Goal: Task Accomplishment & Management: Complete application form

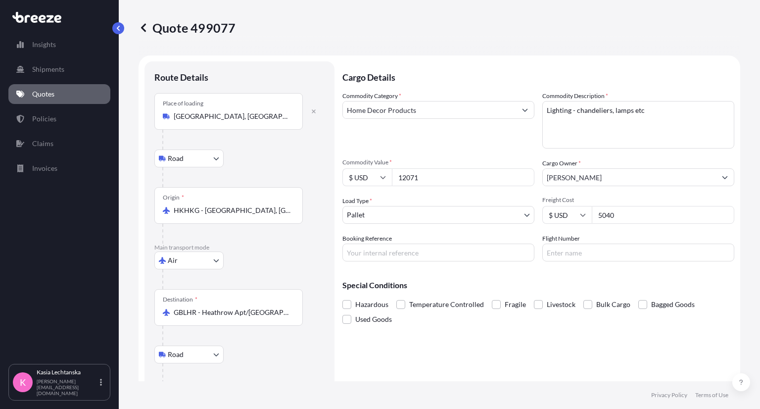
select select "Road"
select select "Air"
select select "Road"
select select "1"
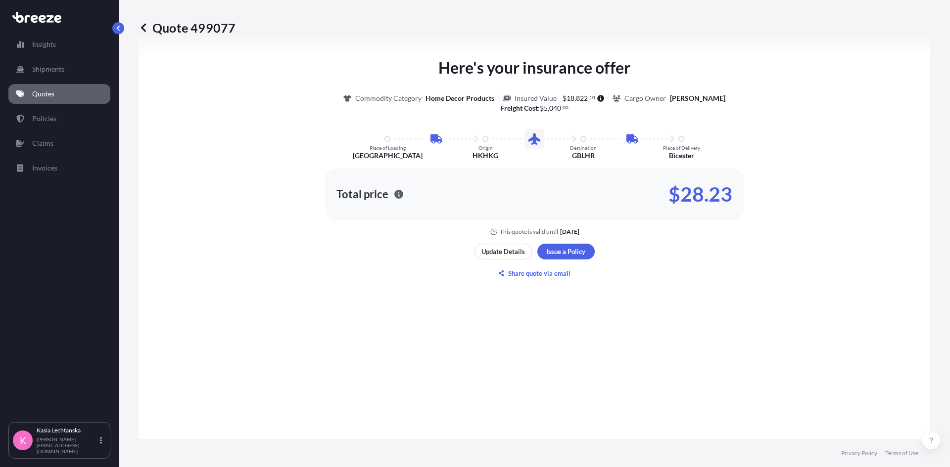
scroll to position [593, 0]
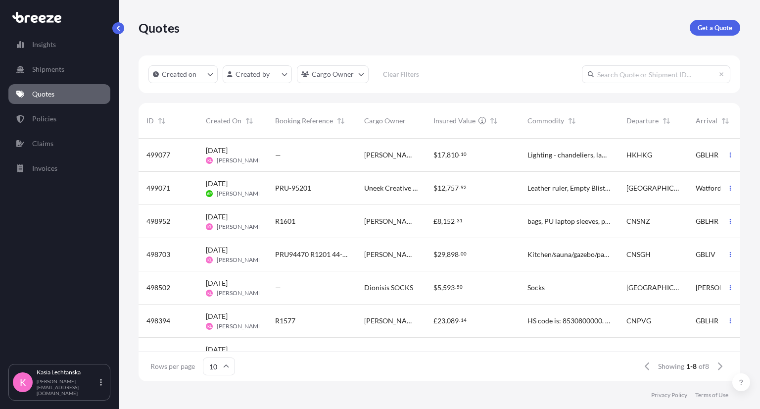
scroll to position [240, 594]
click at [62, 91] on link "Quotes" at bounding box center [59, 94] width 102 height 20
click at [373, 150] on span "[PERSON_NAME]" at bounding box center [390, 155] width 53 height 10
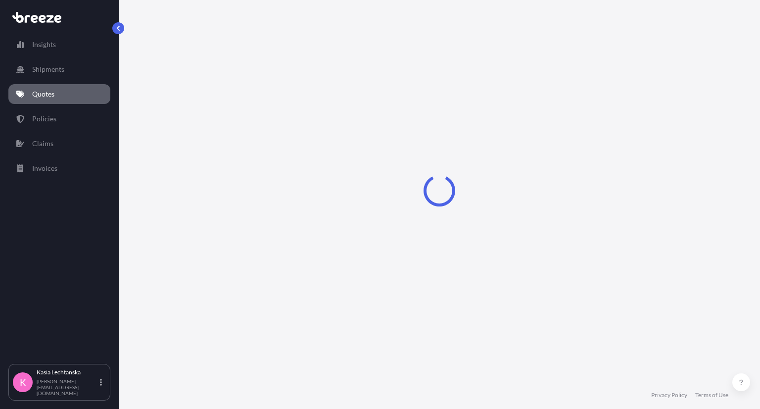
select select "Road"
select select "Air"
select select "Road"
select select "1"
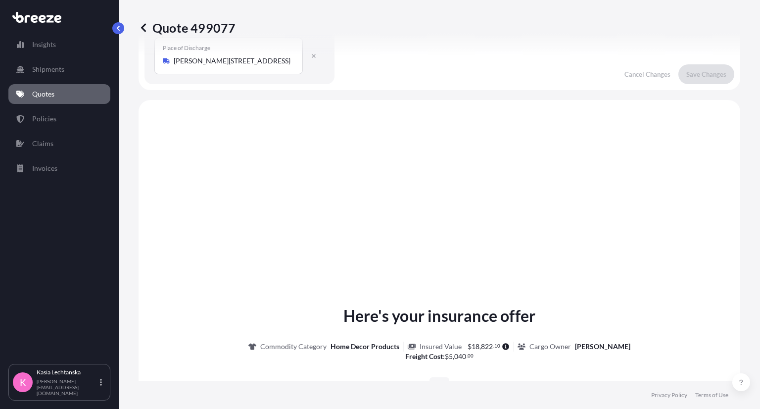
scroll to position [48, 0]
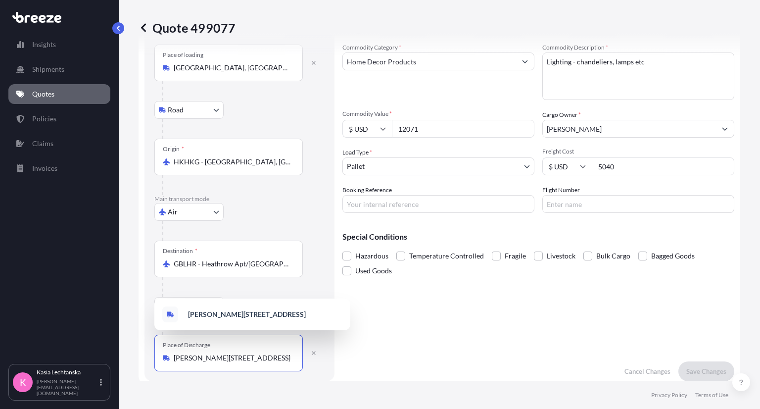
click at [286, 360] on input "[PERSON_NAME][STREET_ADDRESS]" at bounding box center [232, 358] width 117 height 10
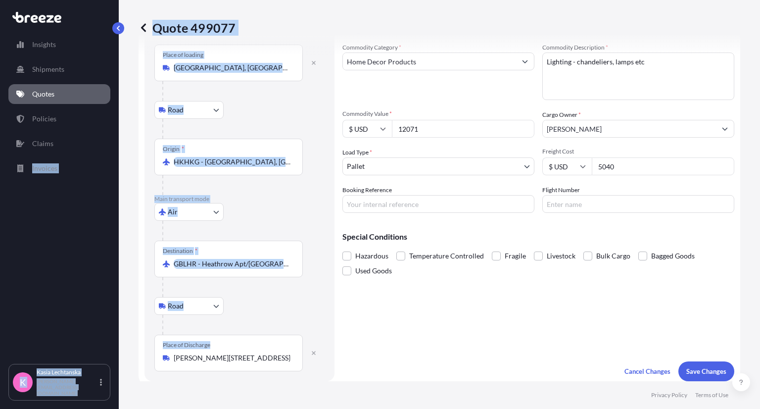
drag, startPoint x: 293, startPoint y: 357, endPoint x: 26, endPoint y: 343, distance: 267.5
click at [26, 343] on div "Insights Shipments Quotes Policies Claims Invoices K Kasia Lechtanska k.lechtan…" at bounding box center [380, 204] width 760 height 409
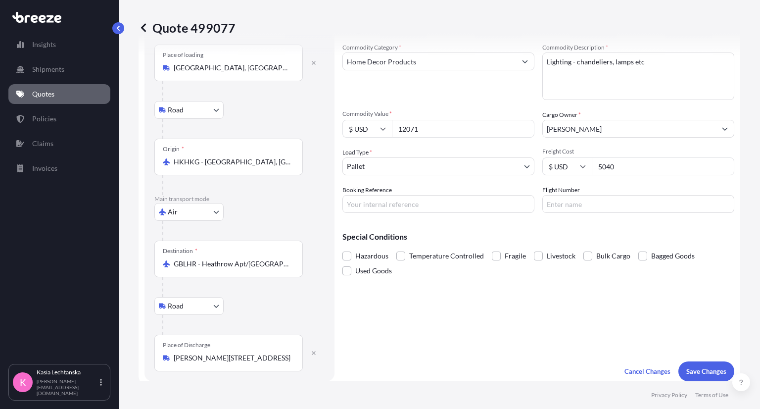
click at [459, 343] on div "Cargo Details Commodity Category * Home Decor Products Commodity Description * …" at bounding box center [538, 197] width 392 height 368
click at [268, 361] on input "[PERSON_NAME][STREET_ADDRESS]" at bounding box center [232, 358] width 117 height 10
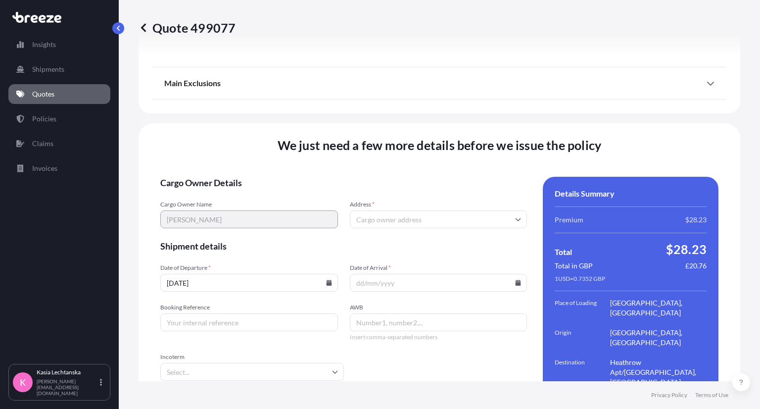
scroll to position [1376, 0]
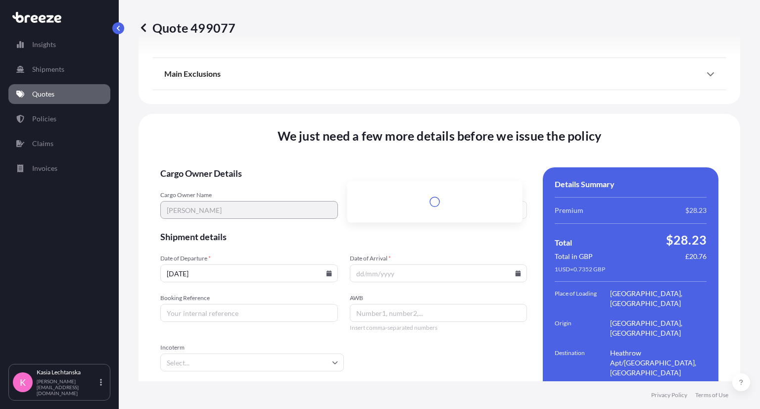
click at [365, 201] on input "Address *" at bounding box center [439, 210] width 178 height 18
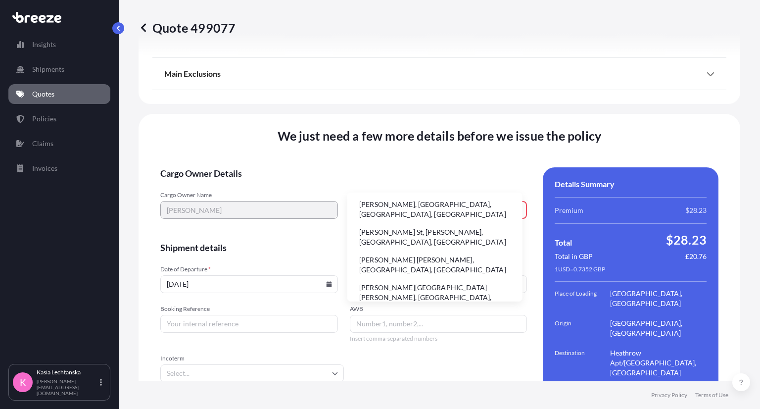
type input "Louise Carter"
click at [273, 275] on input "16/09/2025" at bounding box center [249, 284] width 178 height 18
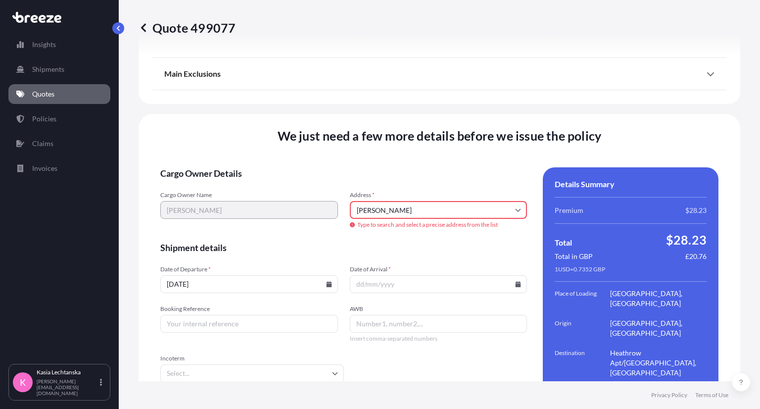
click at [515, 281] on icon at bounding box center [518, 284] width 6 height 6
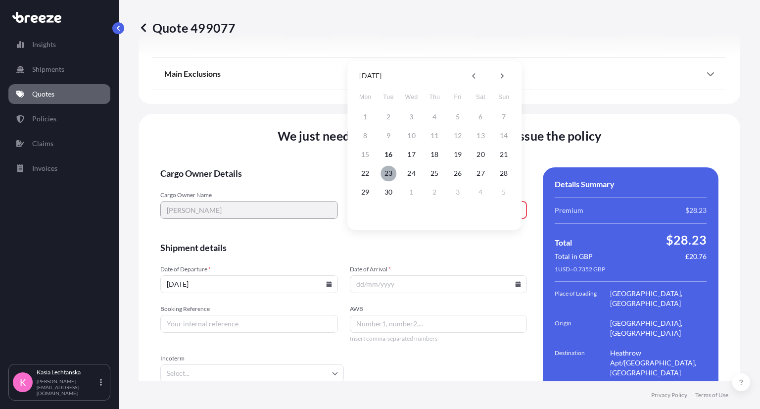
click at [389, 173] on button "23" at bounding box center [388, 173] width 16 height 16
type input "23/09/2025"
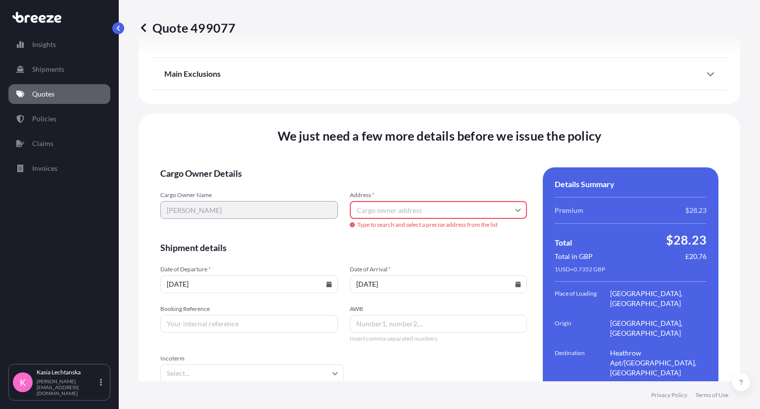
click at [249, 364] on input "Incoterm" at bounding box center [252, 373] width 184 height 18
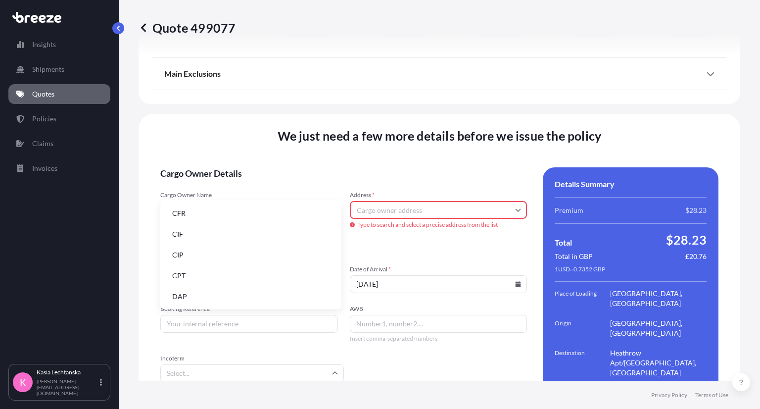
click at [429, 327] on form "Cargo Owner Details Cargo Owner Name Louise - Lighting Address * Type to search…" at bounding box center [343, 307] width 367 height 281
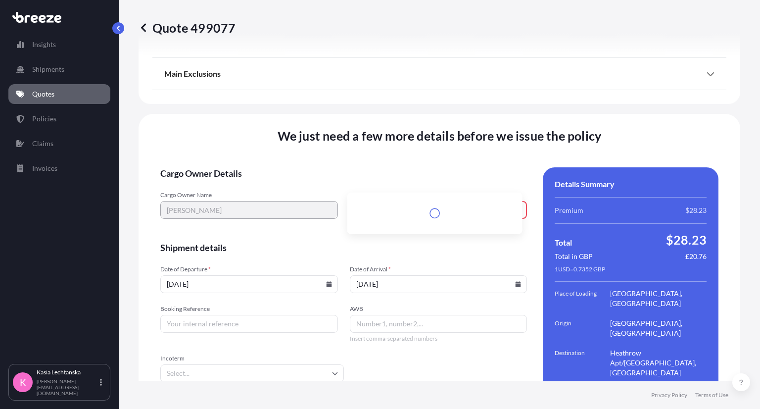
click at [463, 201] on input "Address *" at bounding box center [439, 210] width 178 height 18
paste input "[PERSON_NAME][STREET_ADDRESS]"
click at [447, 203] on li "[PERSON_NAME][STREET_ADDRESS]" at bounding box center [434, 205] width 167 height 19
type input "[PERSON_NAME][STREET_ADDRESS]"
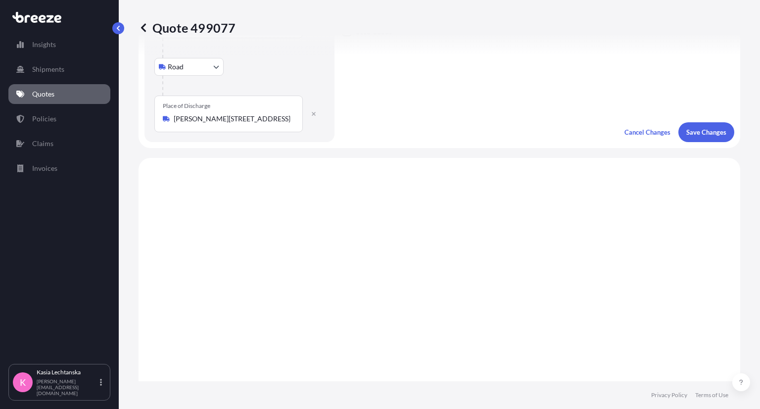
scroll to position [0, 0]
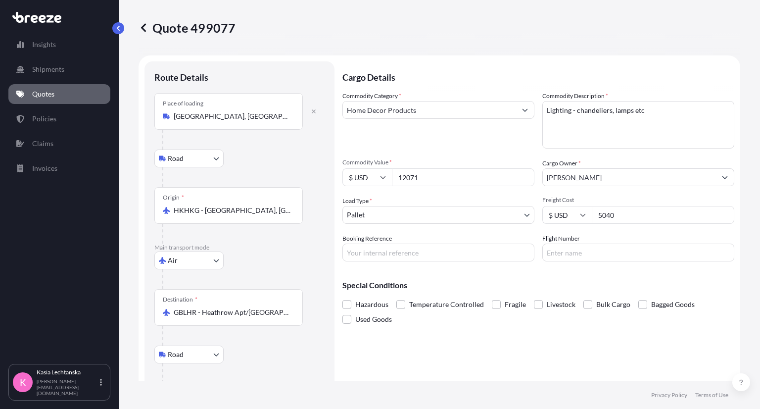
click at [419, 254] on input "Booking Reference" at bounding box center [438, 252] width 192 height 18
click at [433, 250] on input "Booking Reference" at bounding box center [438, 252] width 192 height 18
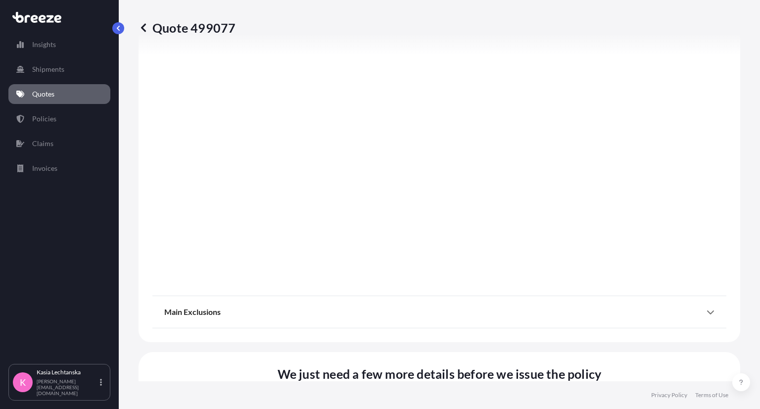
scroll to position [1376, 0]
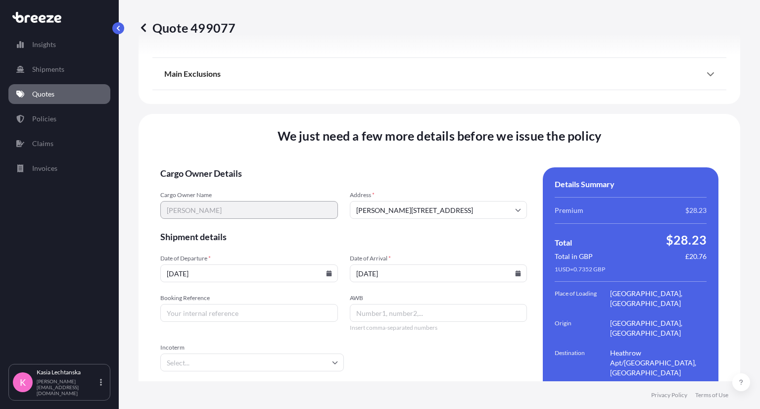
type input "44-16097 R1599"
